Goal: Check status: Check status

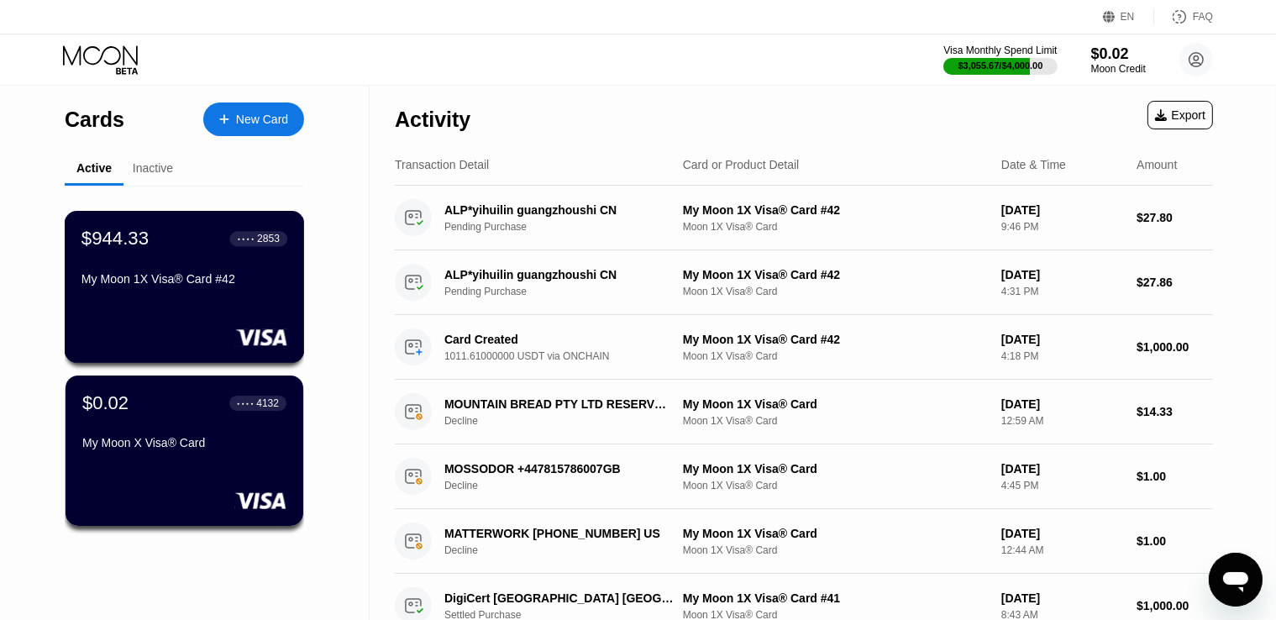
click at [155, 303] on div "$944.33 ● ● ● ● 2853 My Moon 1X Visa® Card #42" at bounding box center [185, 287] width 240 height 152
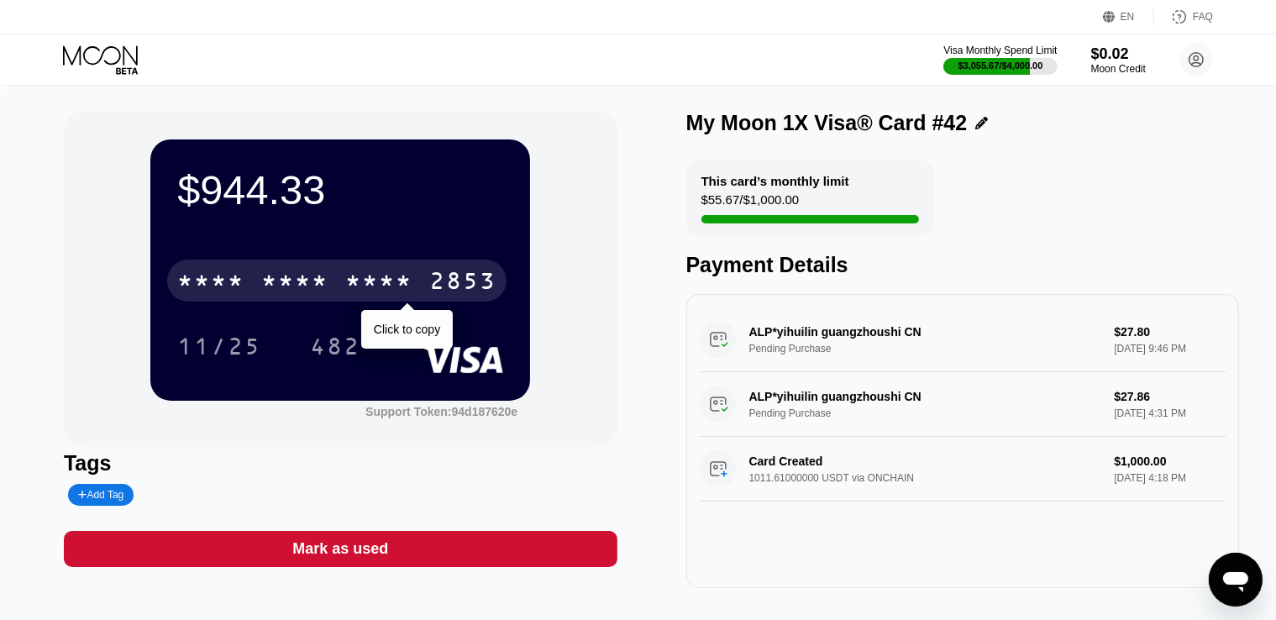
click at [205, 293] on div "* * * *" at bounding box center [210, 283] width 67 height 27
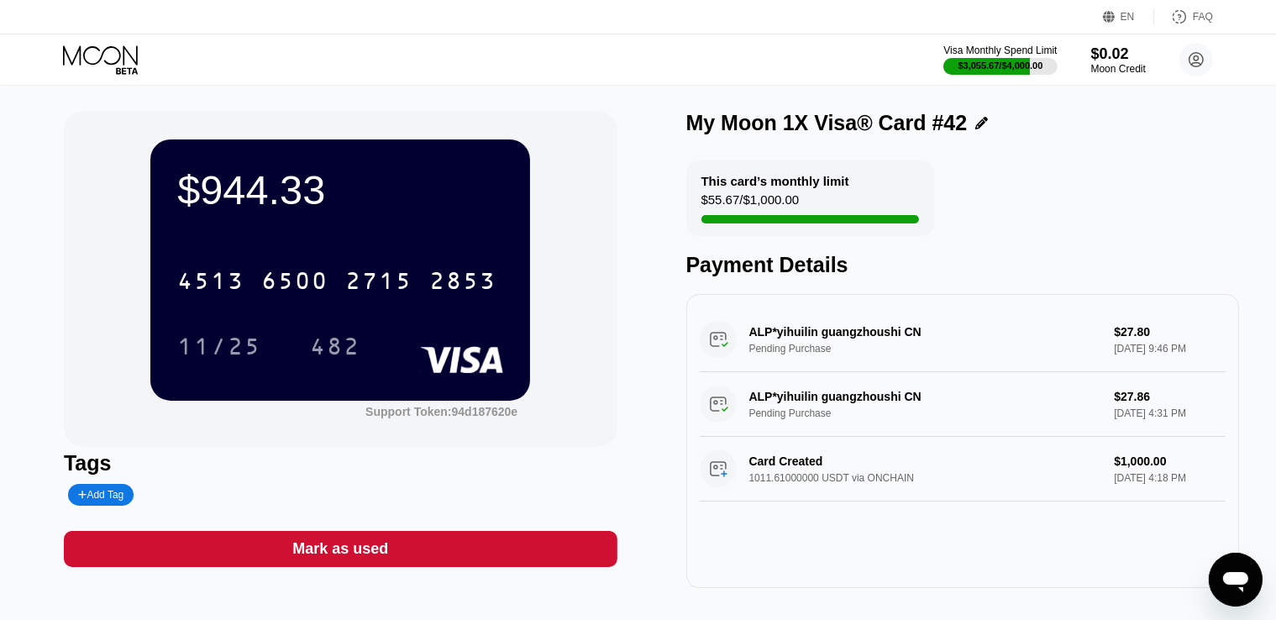
click at [92, 51] on icon at bounding box center [102, 59] width 78 height 29
